Goal: Find specific page/section: Find specific page/section

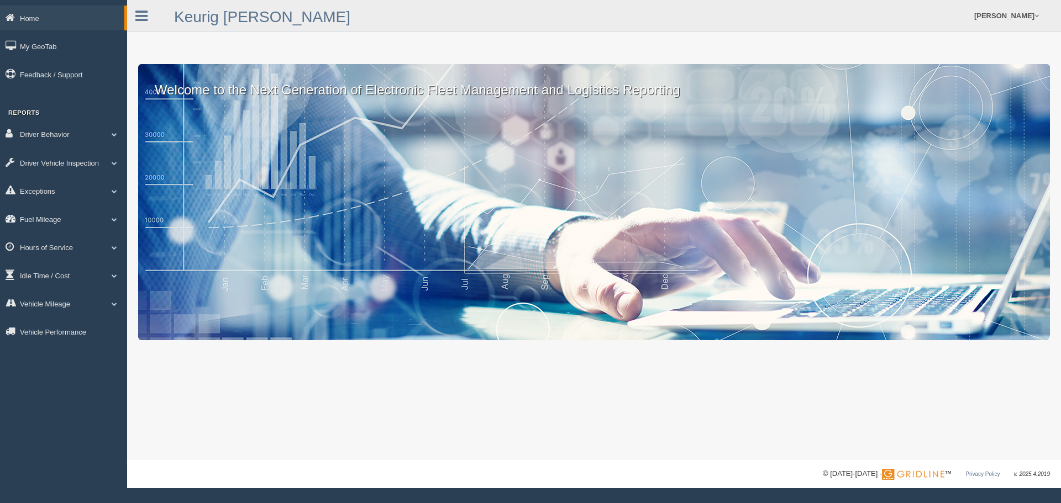
click at [34, 219] on link "Fuel Mileage" at bounding box center [63, 219] width 127 height 25
click at [45, 258] on link "Fuel Mileage" at bounding box center [72, 265] width 104 height 20
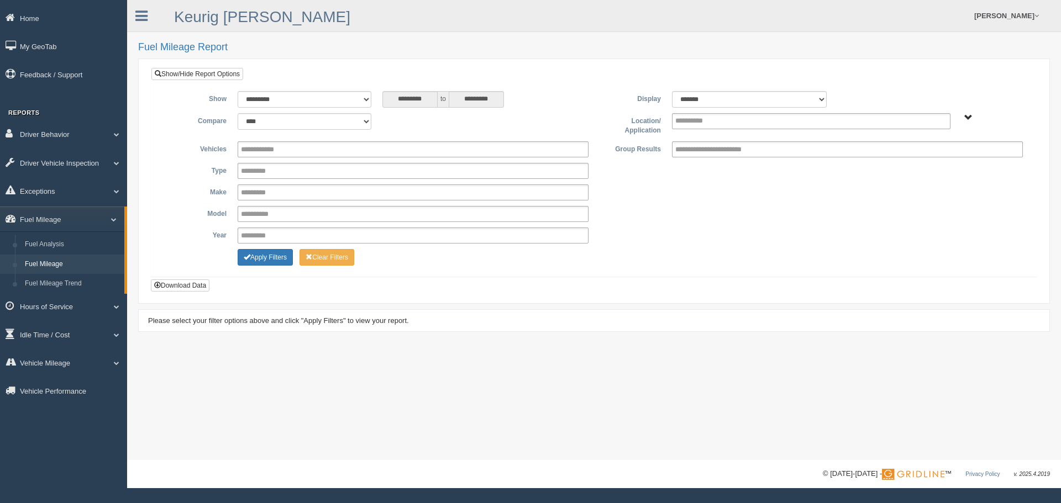
click at [966, 116] on span "Plains - OTR" at bounding box center [968, 118] width 8 height 8
click at [926, 160] on button "Plains - OTR" at bounding box center [929, 157] width 51 height 12
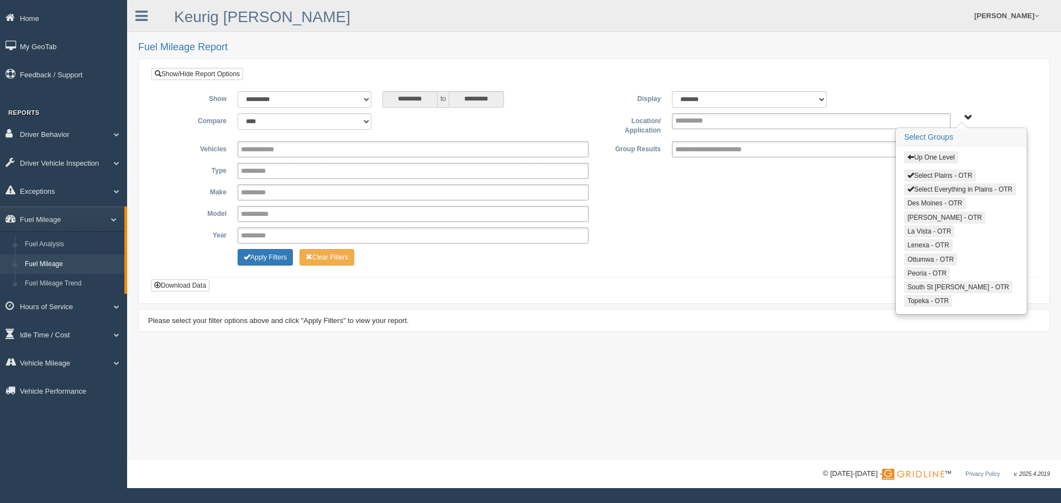
click at [916, 174] on button "Select Plains - OTR" at bounding box center [939, 176] width 71 height 12
click at [919, 183] on div "Up One Level Select Plains - OTR Select Everything in Plains - OTR Des Moines -…" at bounding box center [961, 229] width 130 height 167
click at [918, 189] on button "Select Everything in Plains - OTR" at bounding box center [960, 189] width 112 height 12
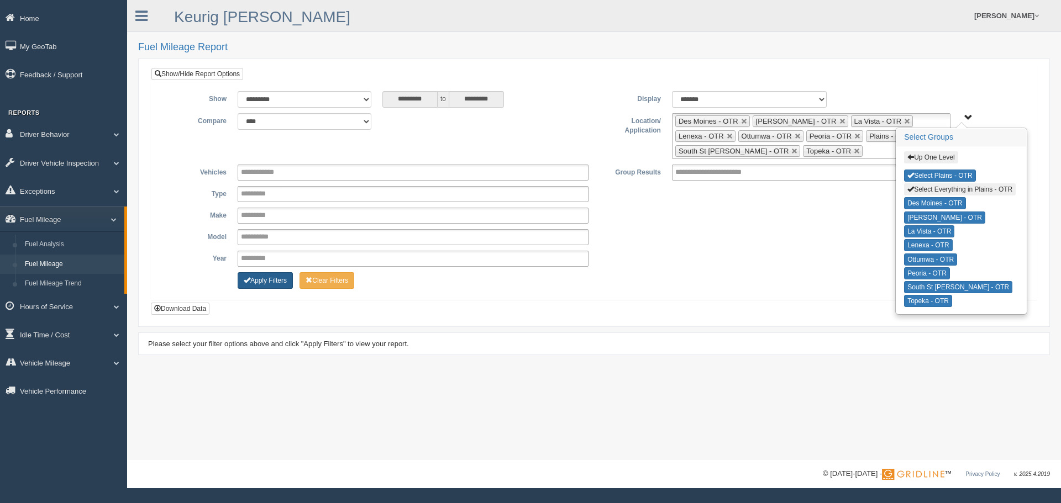
click at [249, 279] on span "Change Filter Options" at bounding box center [247, 280] width 7 height 7
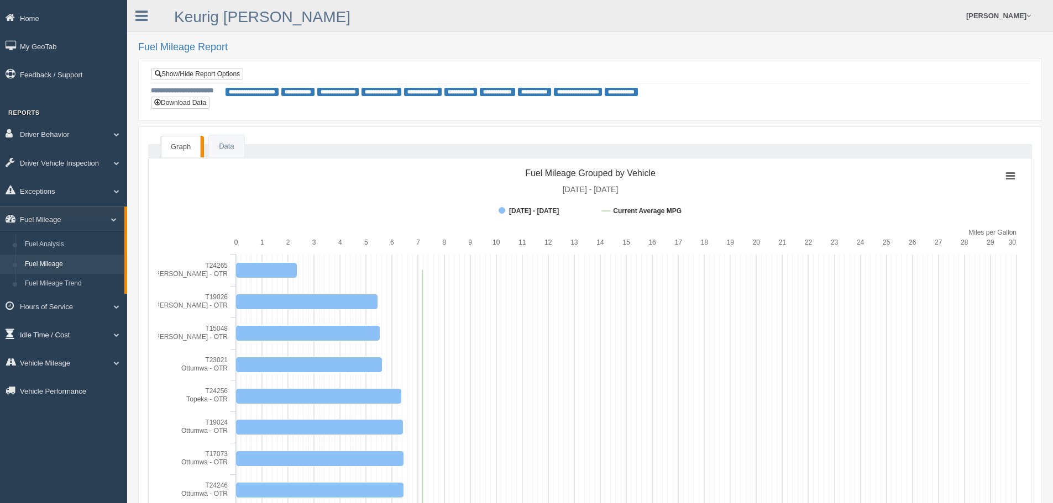
click at [26, 332] on link "Idle Time / Cost" at bounding box center [63, 334] width 127 height 25
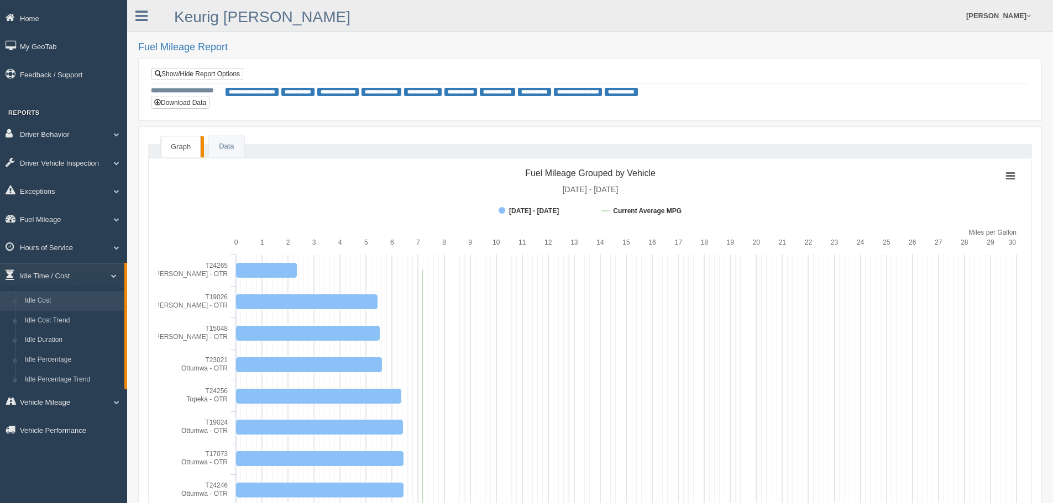
click at [35, 306] on link "Idle Cost" at bounding box center [72, 301] width 104 height 20
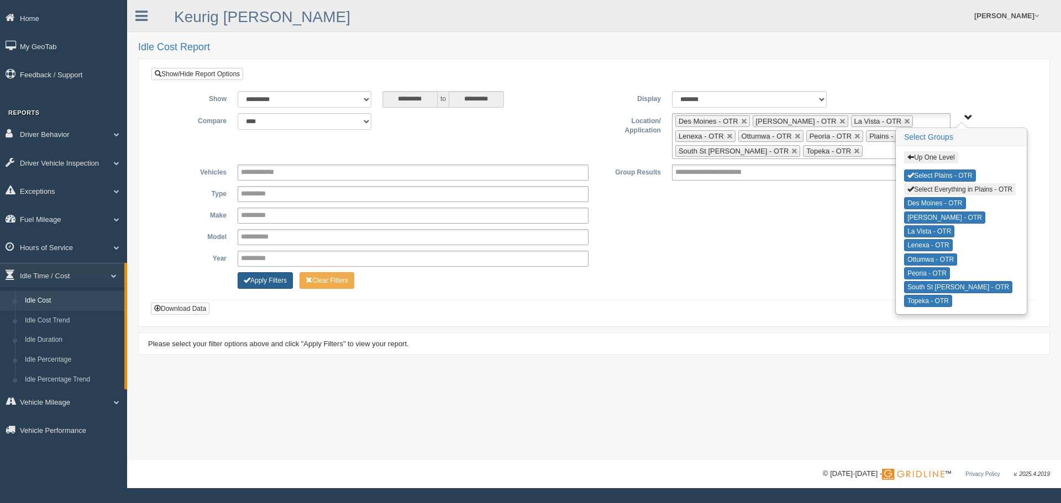
click at [259, 282] on button "Apply Filters" at bounding box center [265, 280] width 55 height 17
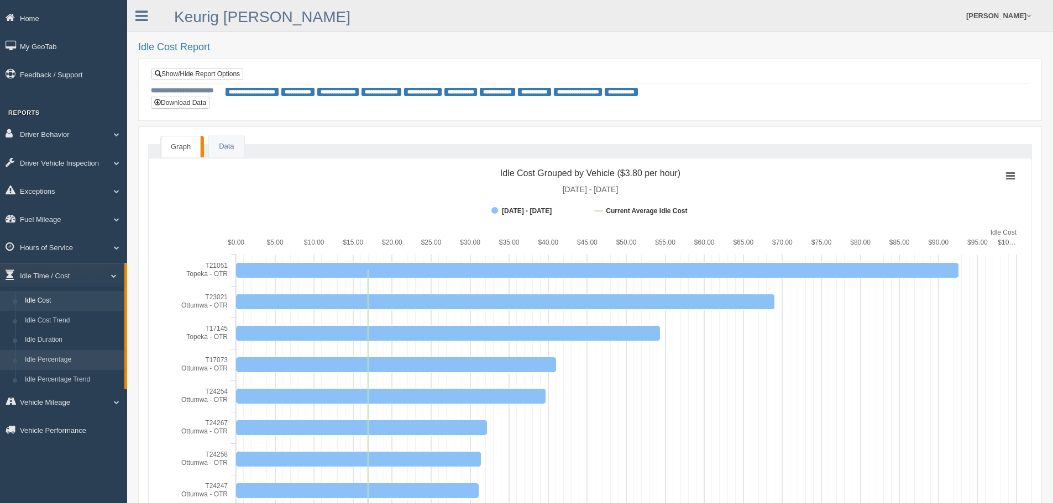
click at [62, 357] on link "Idle Percentage" at bounding box center [72, 360] width 104 height 20
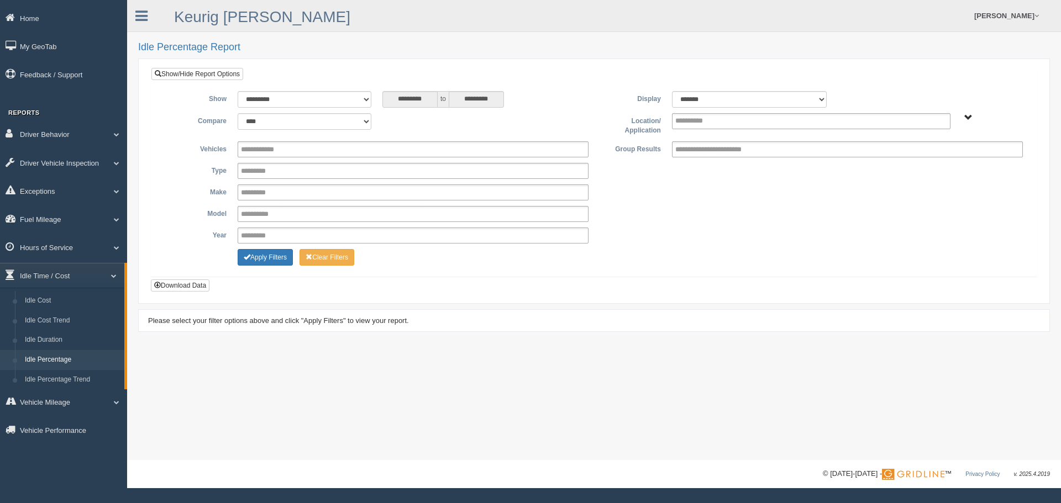
click at [969, 119] on span "Plains - OTR" at bounding box center [968, 118] width 8 height 8
click at [932, 158] on button "Plains - OTR" at bounding box center [929, 157] width 51 height 12
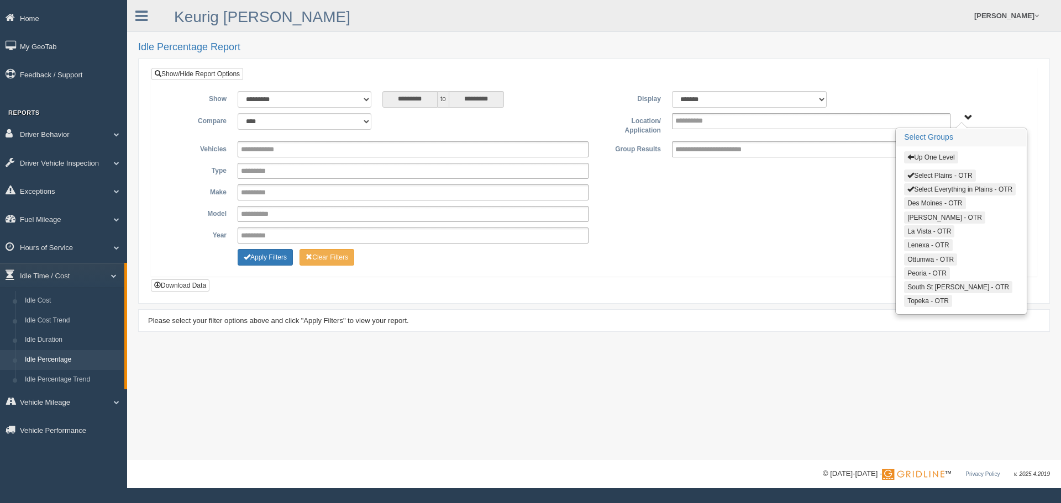
click at [914, 176] on span "button" at bounding box center [910, 175] width 7 height 7
click at [913, 188] on span "button" at bounding box center [910, 189] width 7 height 7
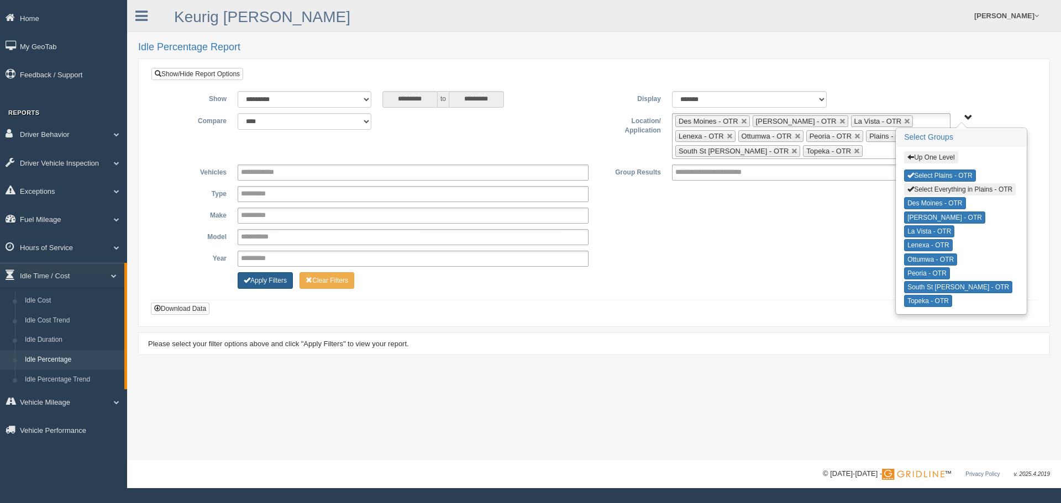
click at [264, 278] on button "Apply Filters" at bounding box center [265, 280] width 55 height 17
